Goal: Find specific page/section: Find specific page/section

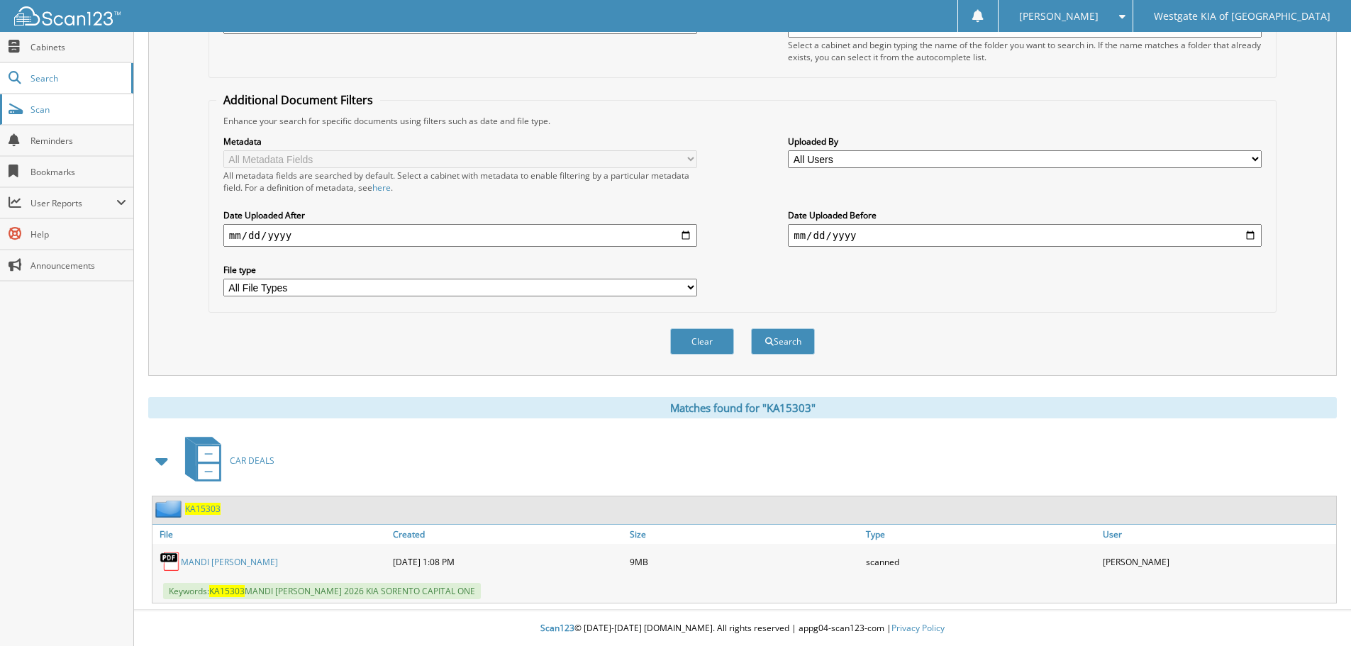
click at [28, 106] on link "Scan" at bounding box center [66, 109] width 133 height 30
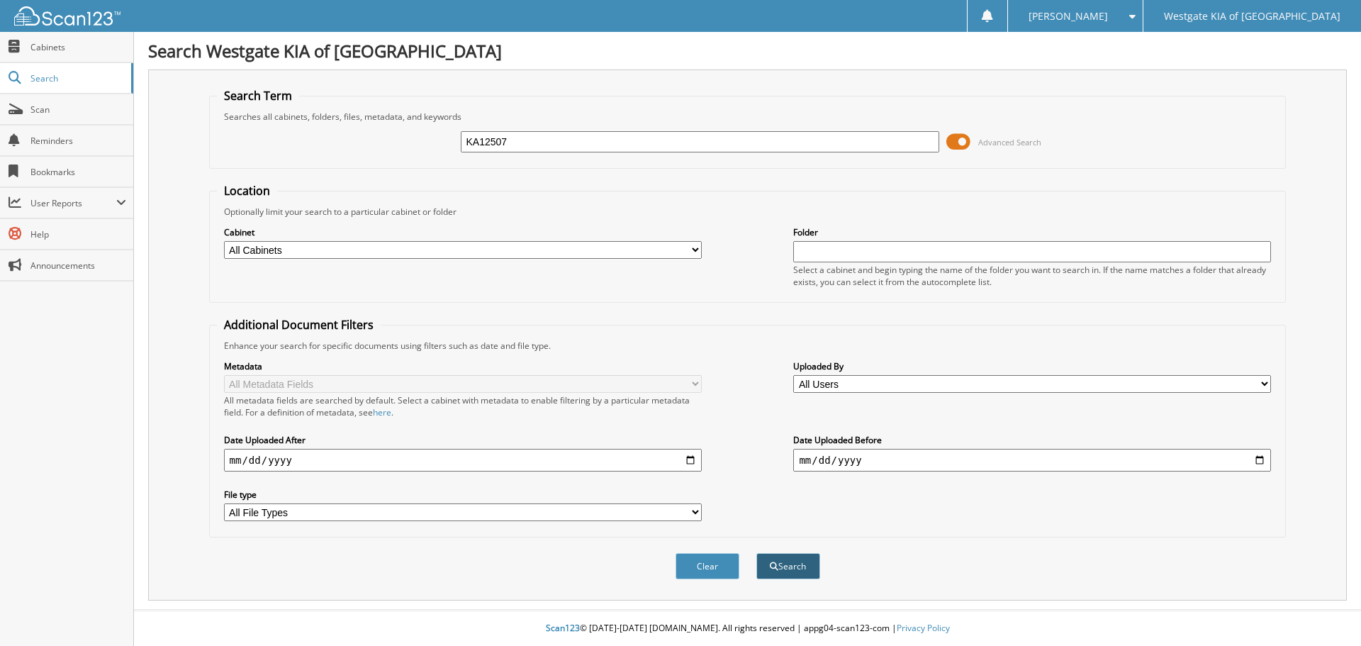
type input "KA12507"
click at [796, 559] on button "Search" at bounding box center [789, 566] width 64 height 26
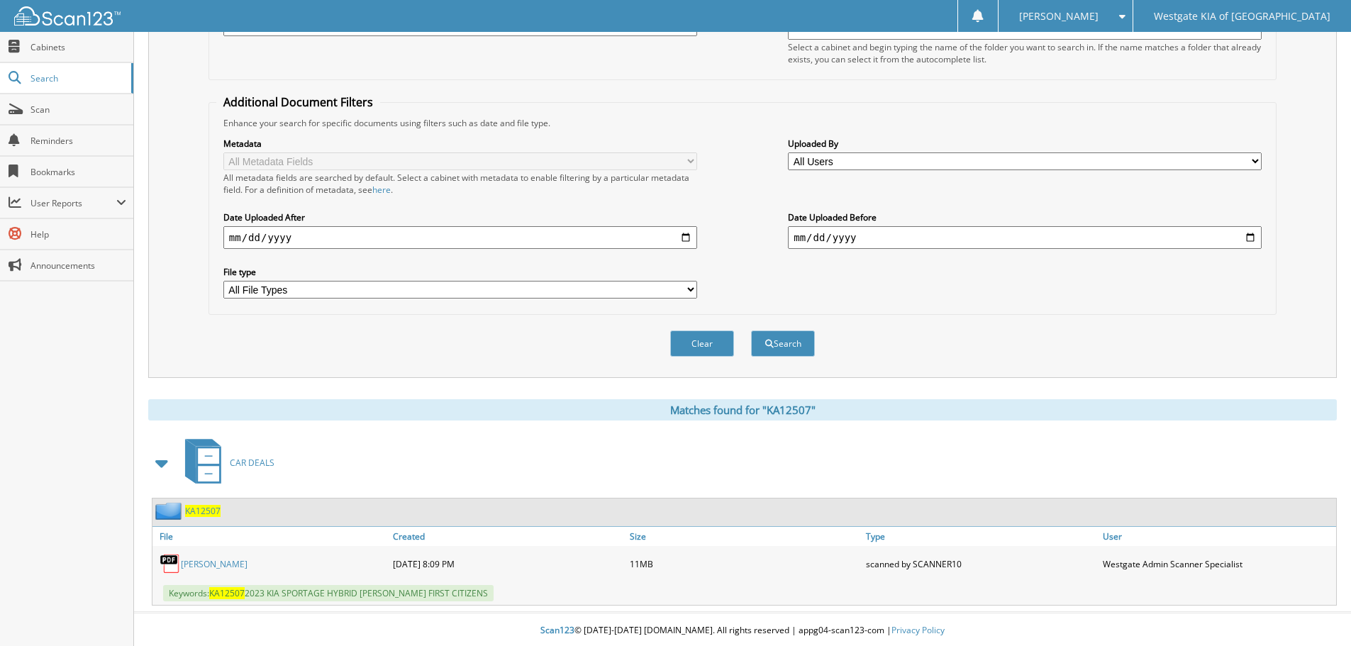
scroll to position [225, 0]
click at [213, 563] on link "ELIZABETH SMITH" at bounding box center [214, 562] width 67 height 12
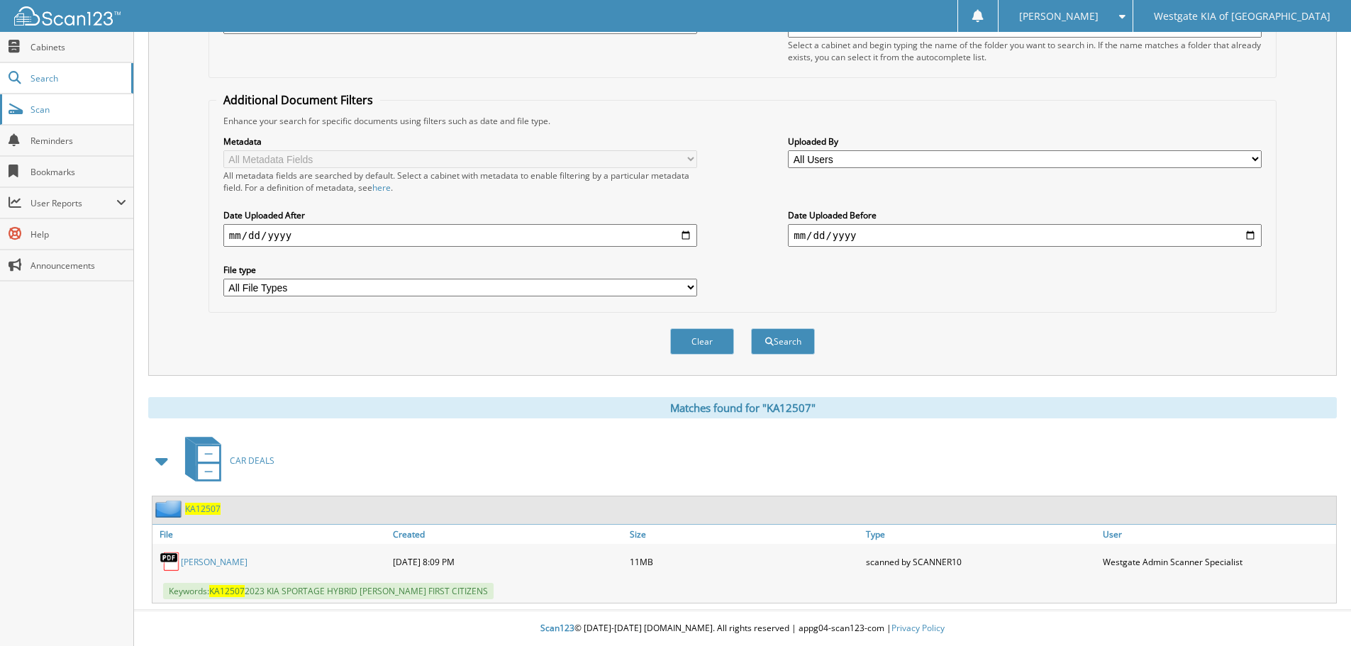
click at [40, 108] on span "Scan" at bounding box center [78, 110] width 96 height 12
